Goal: Obtain resource: Download file/media

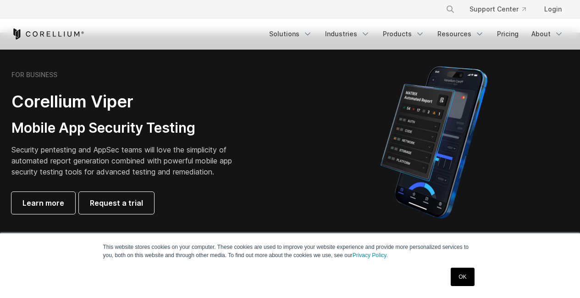
scroll to position [217, 0]
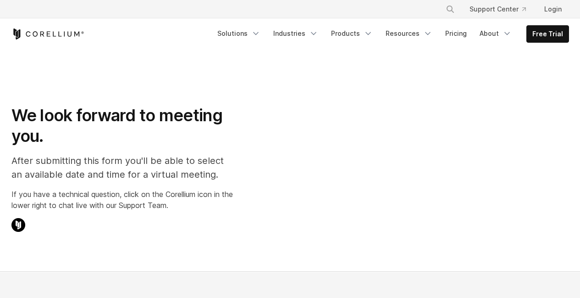
click at [551, 39] on link "Free Trial" at bounding box center [548, 34] width 42 height 17
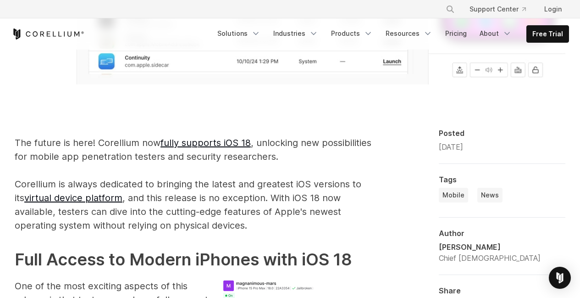
scroll to position [412, 0]
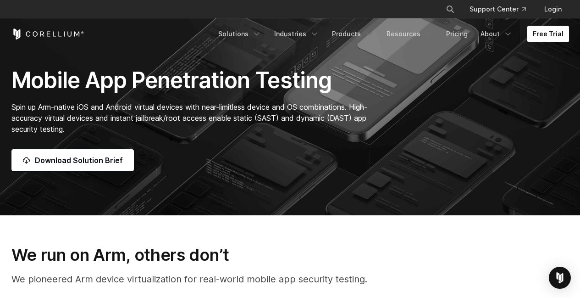
scroll to position [67, 0]
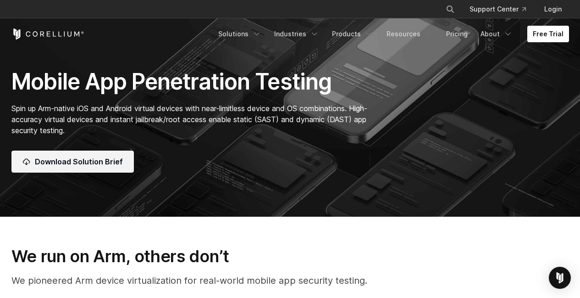
click at [93, 164] on span "Download Solution Brief" at bounding box center [79, 161] width 88 height 11
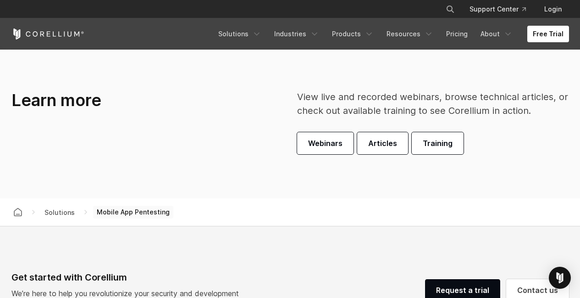
scroll to position [2538, 0]
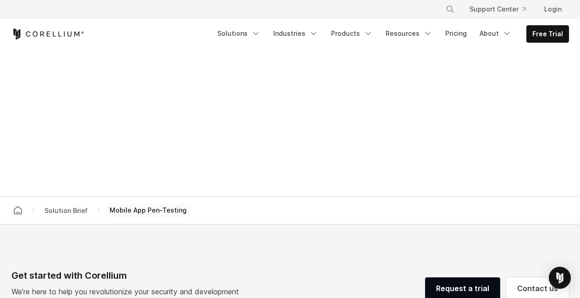
scroll to position [553, 0]
